Goal: Book appointment/travel/reservation

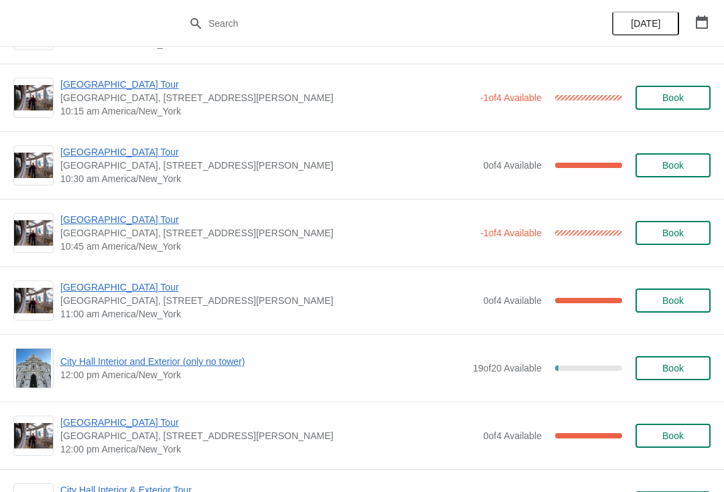
scroll to position [265, 0]
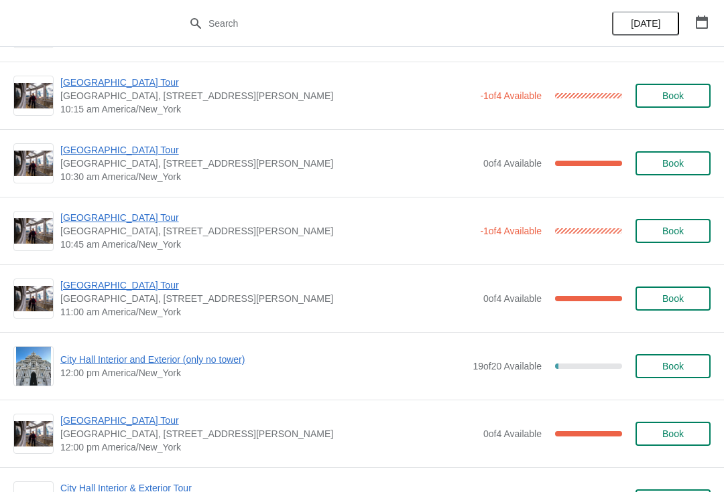
click at [419, 365] on span "City Hall Interior and Exterior (only no tower)" at bounding box center [262, 359] width 405 height 13
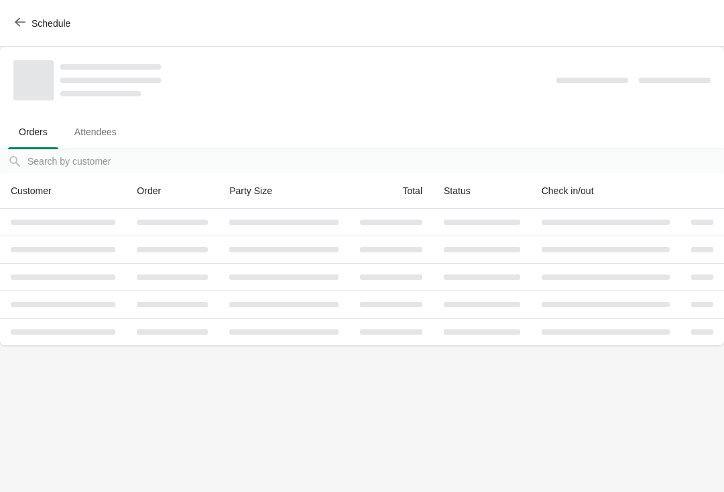
scroll to position [0, 0]
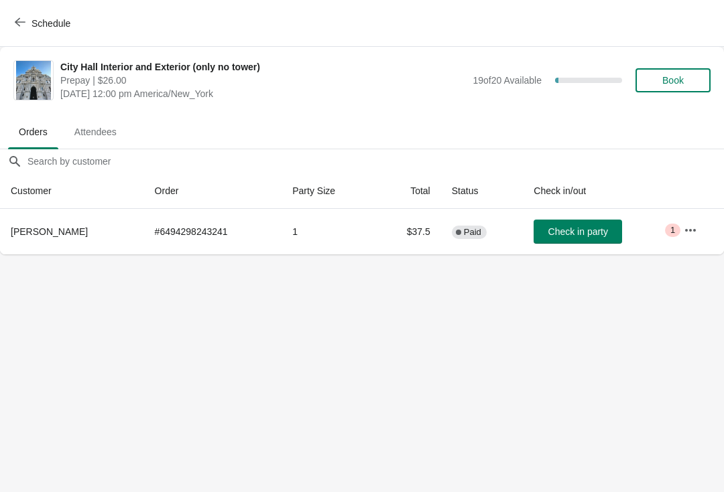
click at [13, 30] on button "Schedule" at bounding box center [44, 23] width 74 height 24
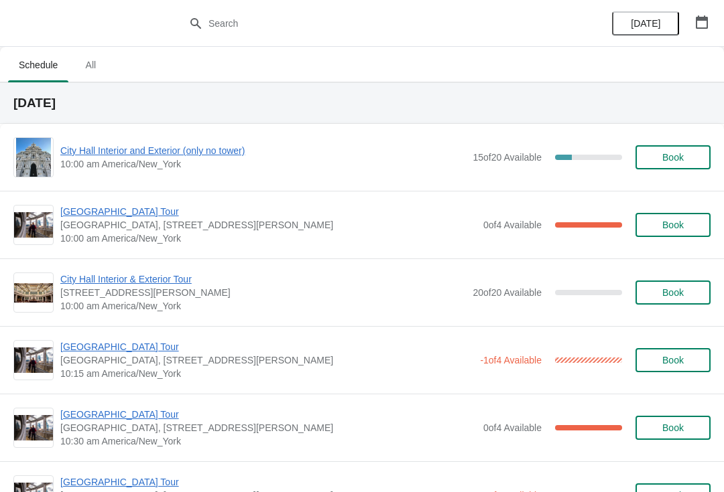
click at [127, 207] on span "[GEOGRAPHIC_DATA] Tour" at bounding box center [268, 211] width 416 height 13
click at [91, 210] on span "[GEOGRAPHIC_DATA] Tour" at bounding box center [268, 211] width 416 height 13
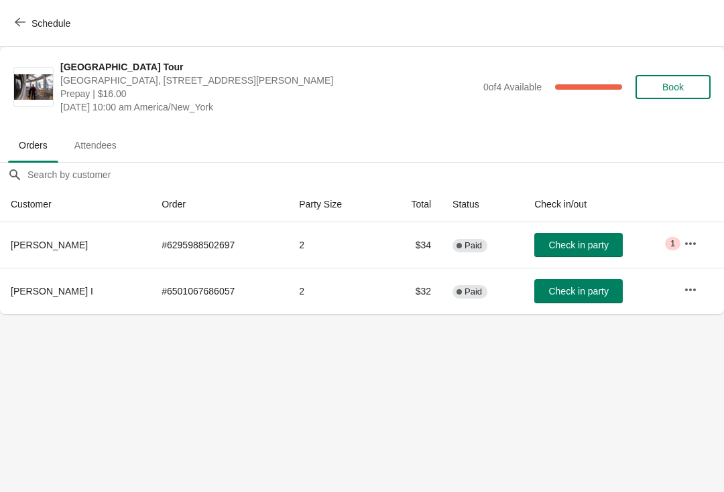
click at [0, 23] on div "Schedule" at bounding box center [362, 23] width 724 height 47
click at [8, 24] on button "Schedule" at bounding box center [44, 23] width 74 height 24
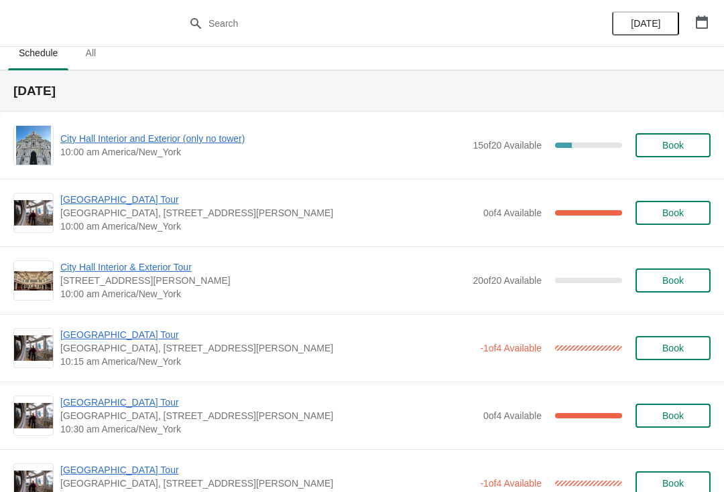
scroll to position [13, 0]
click at [137, 202] on span "[GEOGRAPHIC_DATA] Tour" at bounding box center [268, 198] width 416 height 13
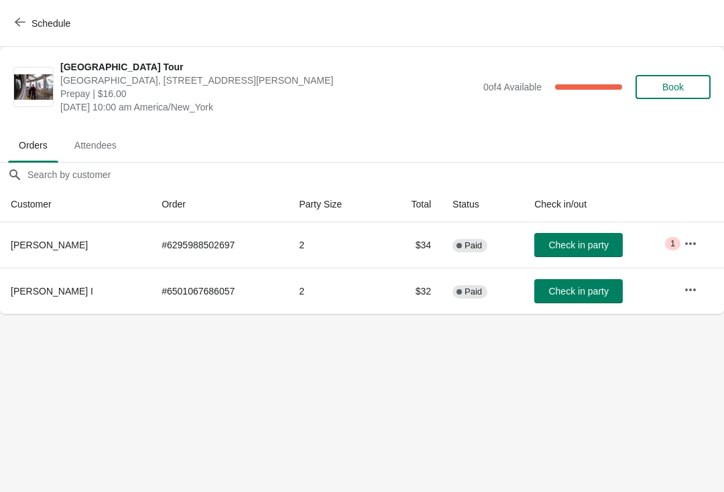
scroll to position [0, 0]
click at [582, 253] on button "Check in party" at bounding box center [578, 245] width 88 height 24
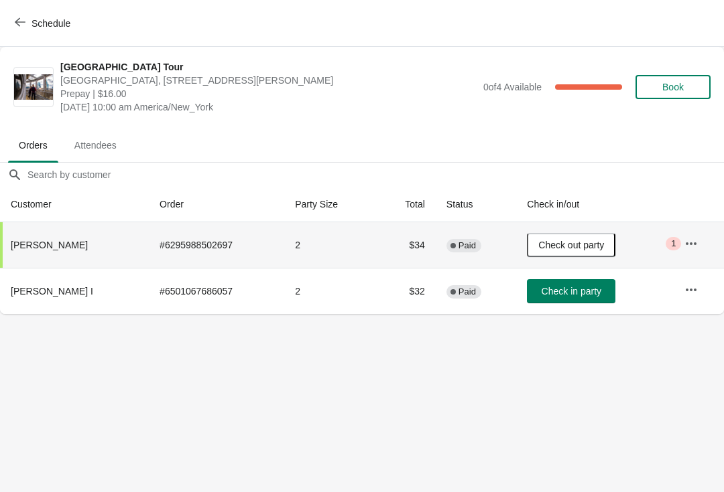
click at [0, 30] on div "Schedule" at bounding box center [362, 23] width 724 height 47
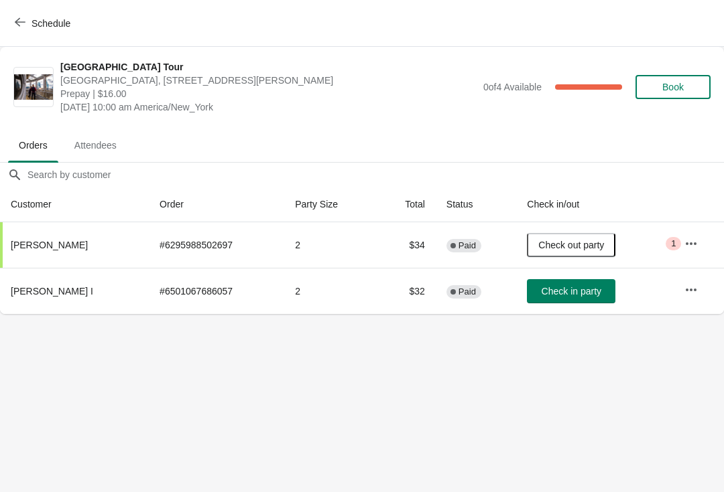
click at [18, 32] on button "Schedule" at bounding box center [44, 23] width 74 height 24
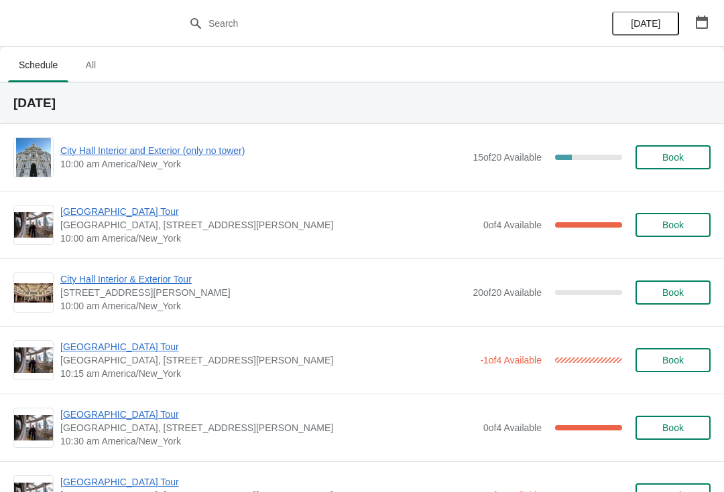
click at [131, 206] on span "[GEOGRAPHIC_DATA] Tour" at bounding box center [268, 211] width 416 height 13
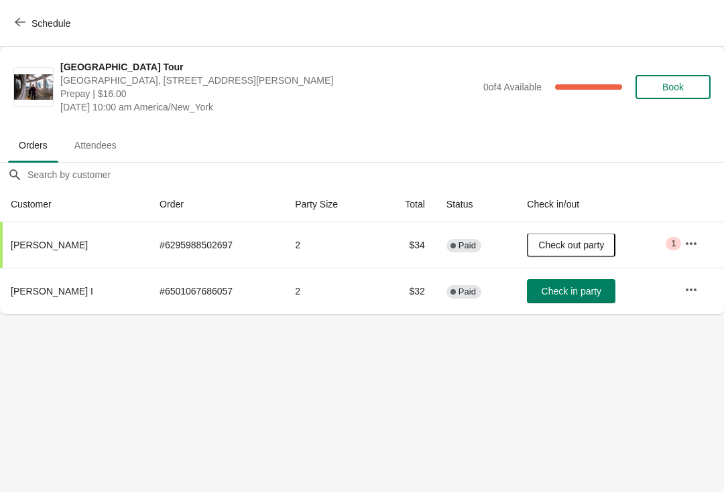
click at [579, 292] on span "Check in party" at bounding box center [571, 291] width 60 height 11
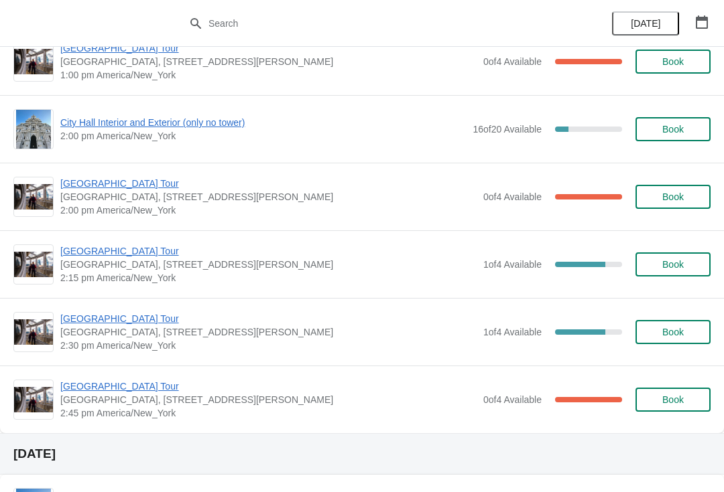
scroll to position [976, 0]
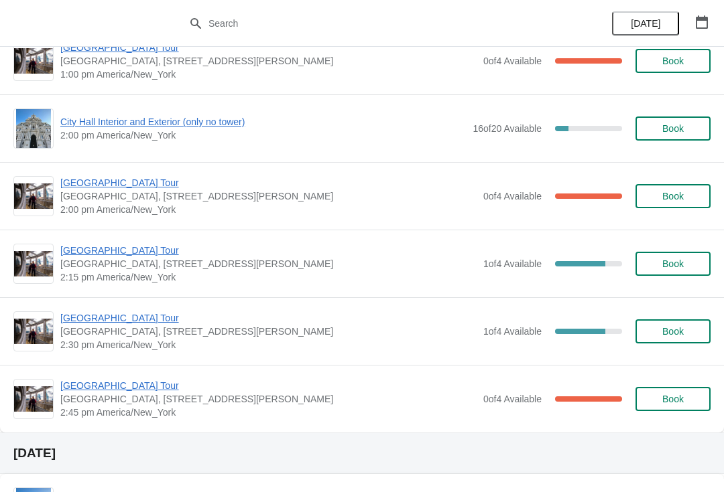
click at [677, 331] on span "Book" at bounding box center [672, 331] width 21 height 11
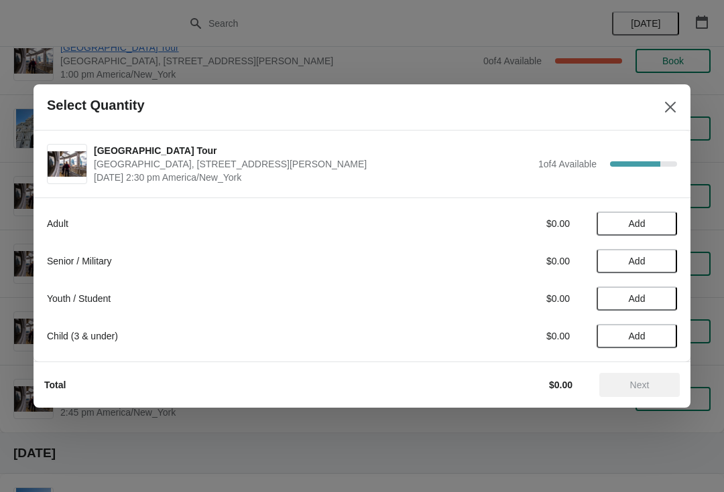
click at [655, 256] on span "Add" at bounding box center [636, 261] width 56 height 11
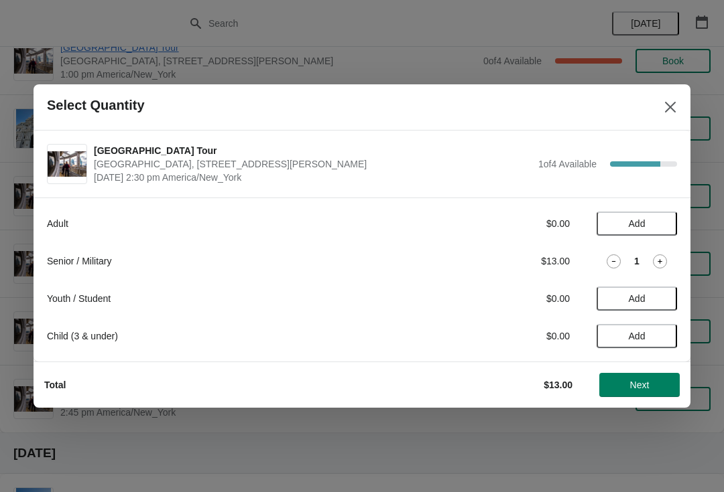
click at [666, 256] on icon at bounding box center [660, 262] width 14 height 14
click at [661, 389] on span "Next" at bounding box center [639, 385] width 59 height 11
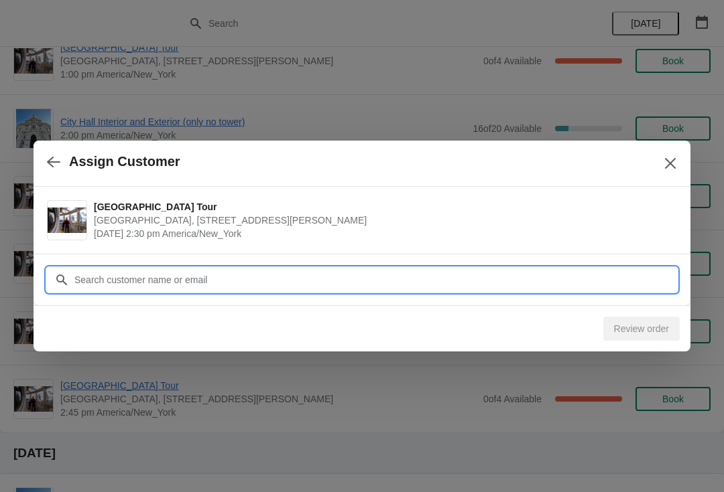
click at [526, 275] on input "Customer" at bounding box center [375, 280] width 603 height 24
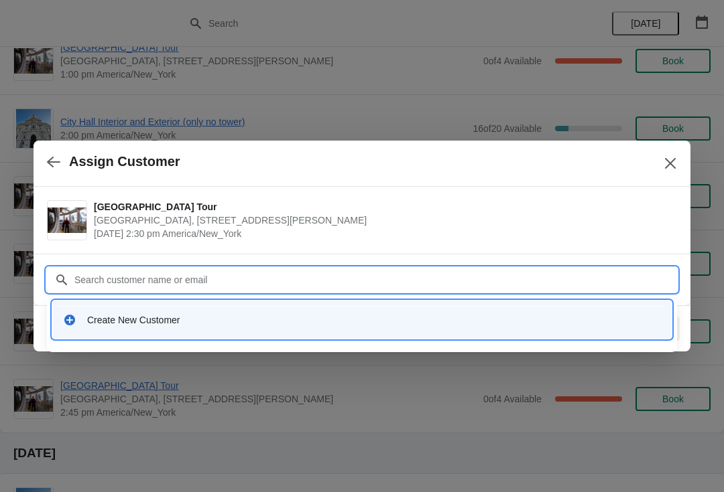
click at [325, 330] on div "Create New Customer" at bounding box center [362, 319] width 608 height 27
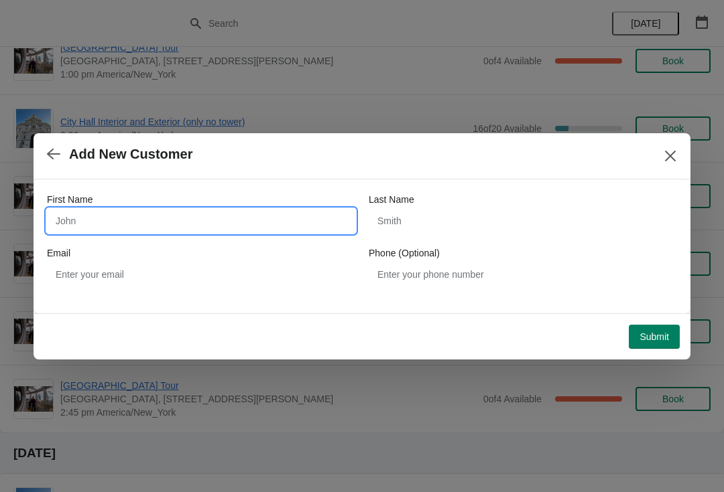
click at [306, 224] on input "First Name" at bounding box center [201, 221] width 308 height 24
type input "Lee"
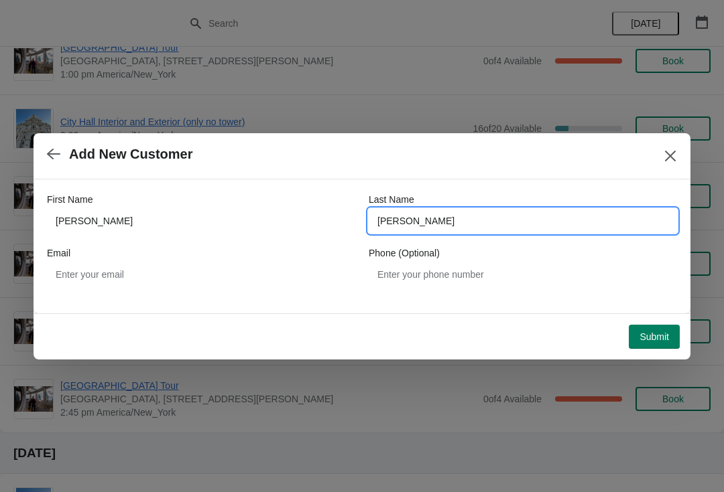
type input "Cole"
click at [669, 344] on button "Submit" at bounding box center [653, 337] width 51 height 24
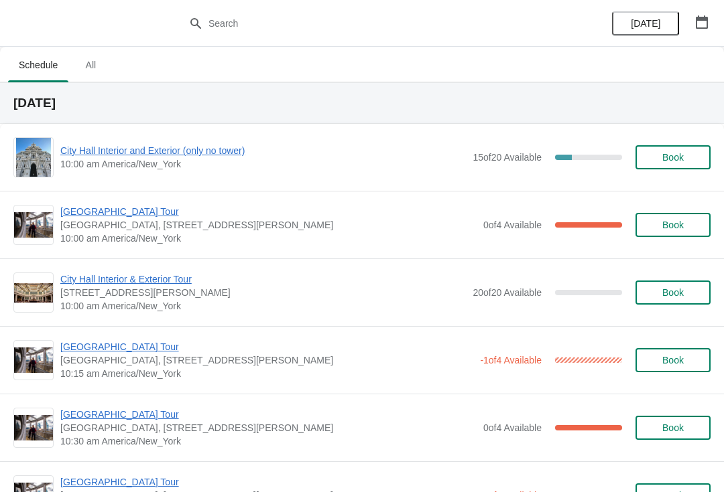
click at [96, 151] on span "City Hall Interior and Exterior (only no tower)" at bounding box center [262, 150] width 405 height 13
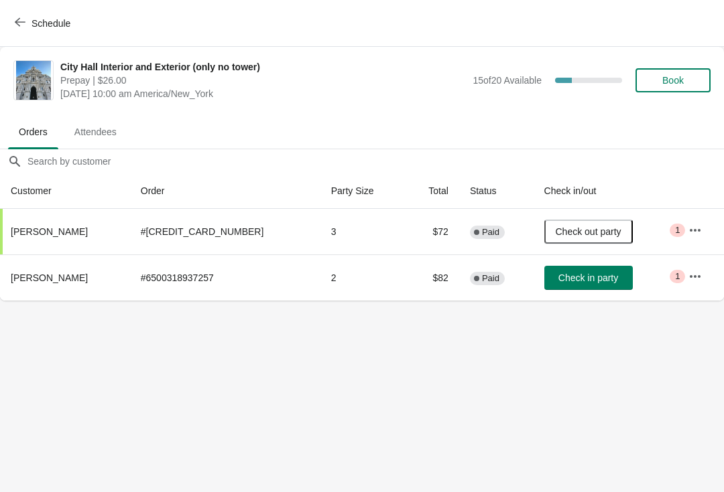
click at [597, 277] on span "Check in party" at bounding box center [588, 278] width 60 height 11
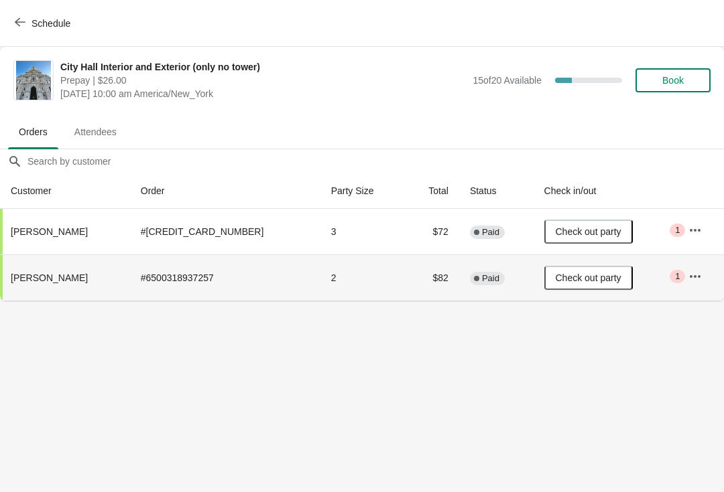
click at [26, 25] on span "Schedule" at bounding box center [43, 23] width 53 height 13
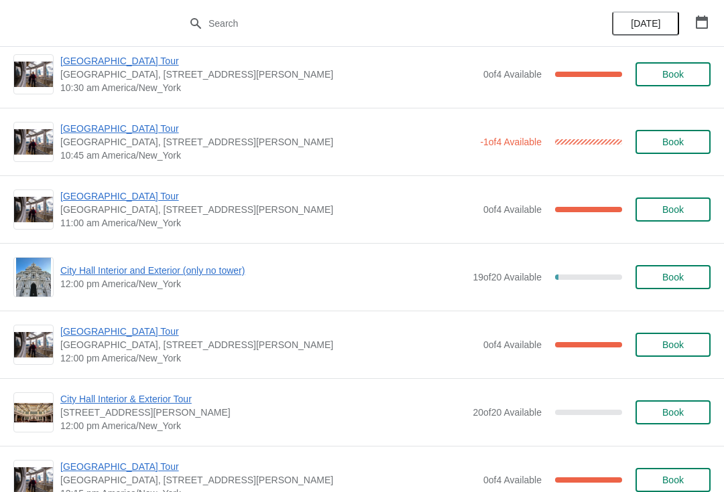
scroll to position [369, 0]
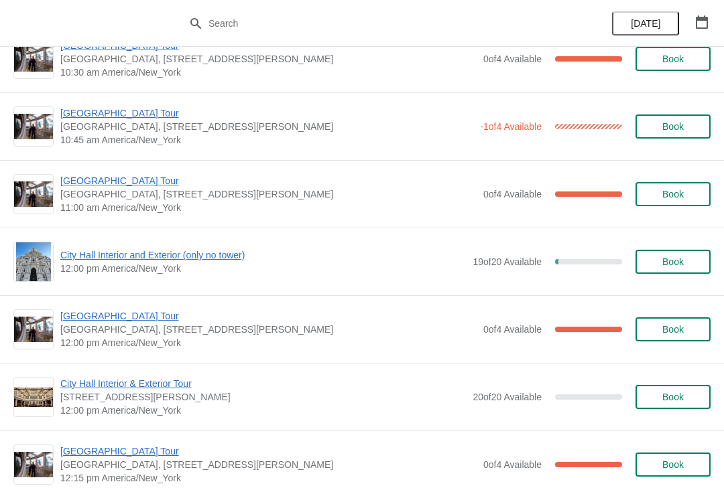
click at [125, 318] on span "[GEOGRAPHIC_DATA] Tour" at bounding box center [268, 316] width 416 height 13
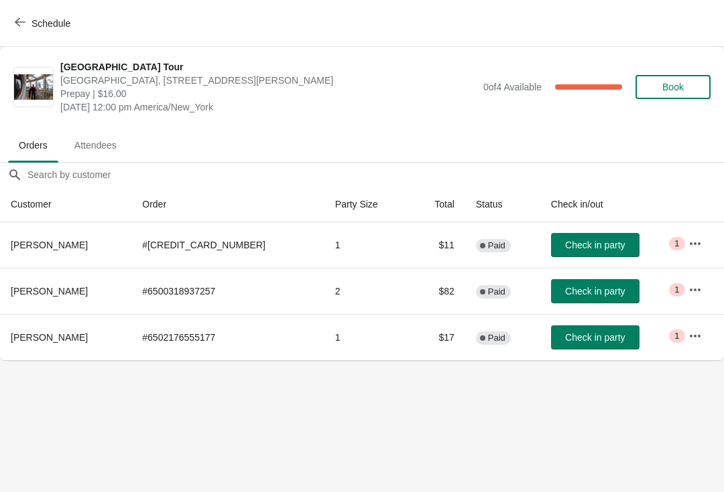
click at [580, 292] on span "Check in party" at bounding box center [595, 291] width 60 height 11
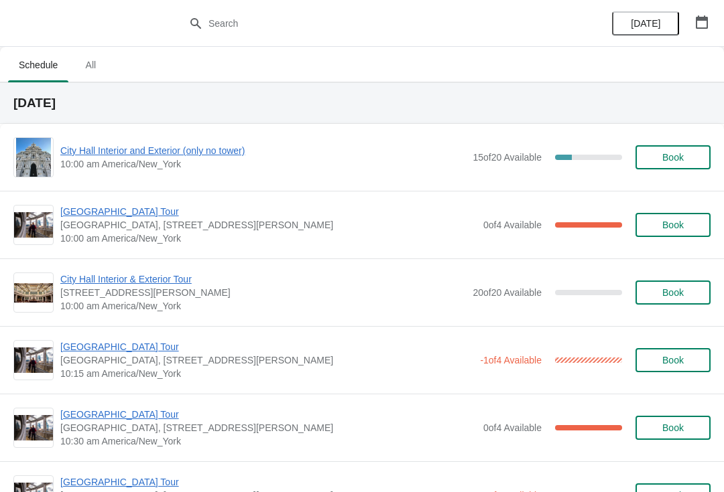
click at [138, 151] on span "City Hall Interior and Exterior (only no tower)" at bounding box center [262, 150] width 405 height 13
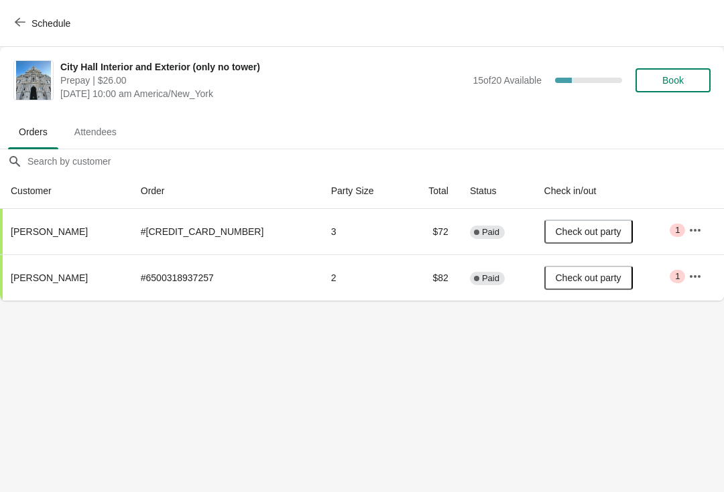
click at [8, 17] on button "Schedule" at bounding box center [44, 23] width 74 height 24
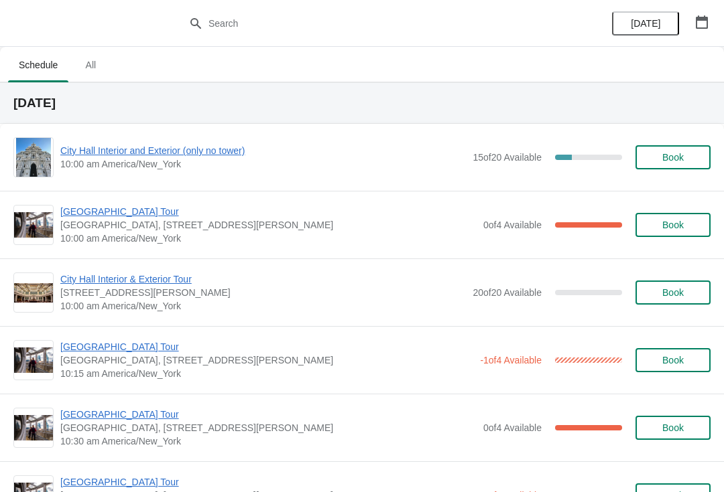
click at [131, 347] on span "[GEOGRAPHIC_DATA] Tour" at bounding box center [266, 346] width 413 height 13
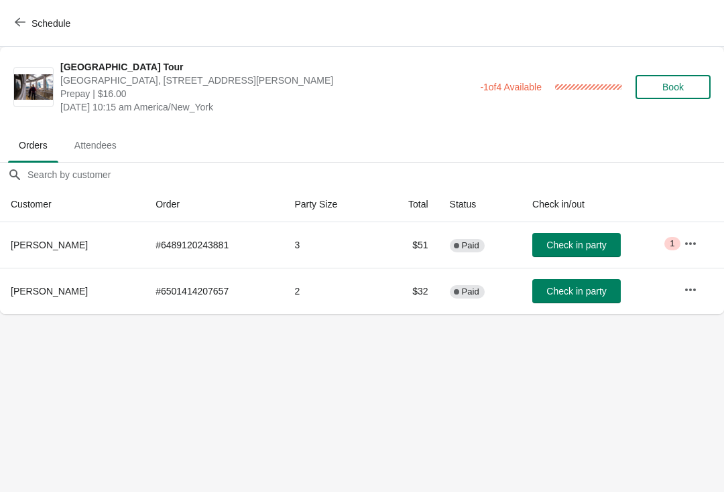
click at [592, 250] on span "Check in party" at bounding box center [576, 245] width 60 height 11
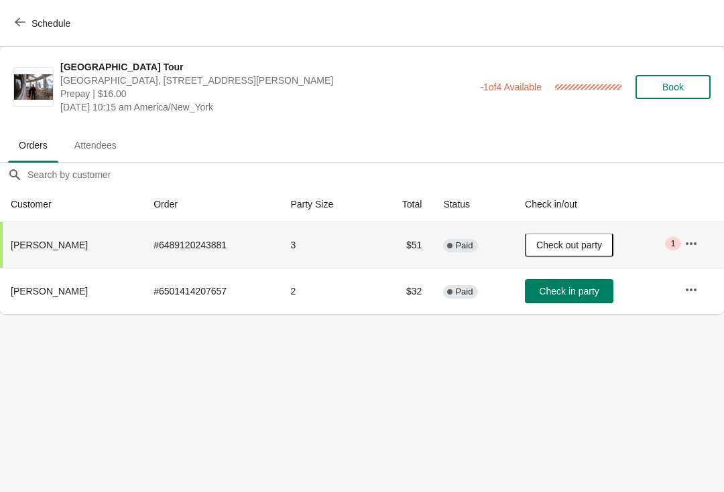
click at [23, 34] on button "Schedule" at bounding box center [44, 23] width 74 height 24
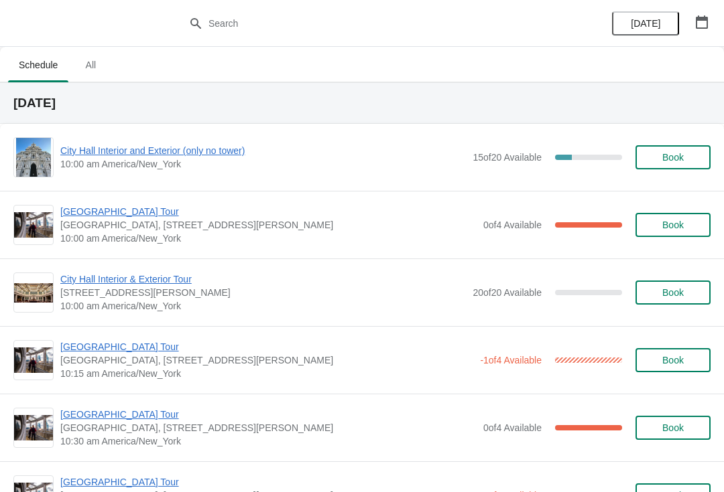
click at [129, 217] on span "[GEOGRAPHIC_DATA] Tour" at bounding box center [268, 211] width 416 height 13
